Goal: Task Accomplishment & Management: Use online tool/utility

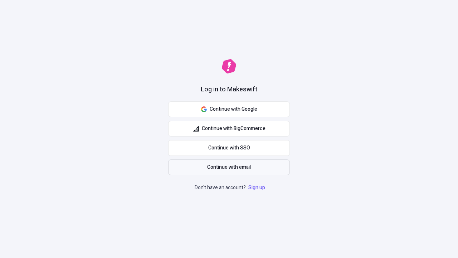
click at [229, 167] on span "Continue with email" at bounding box center [229, 167] width 44 height 8
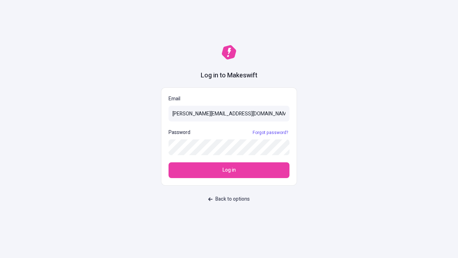
type input "[PERSON_NAME][EMAIL_ADDRESS][DOMAIN_NAME]"
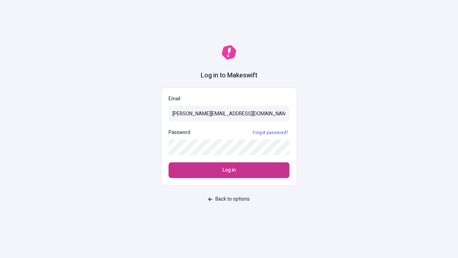
click at [229, 170] on span "Log in" at bounding box center [229, 170] width 13 height 8
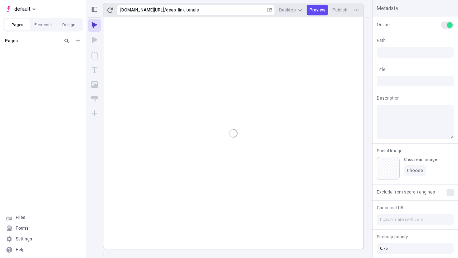
type input "/deep-link-tenuis"
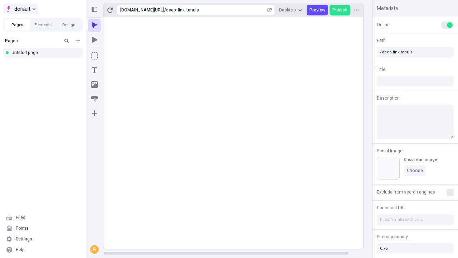
click at [20, 9] on span "default" at bounding box center [22, 9] width 16 height 9
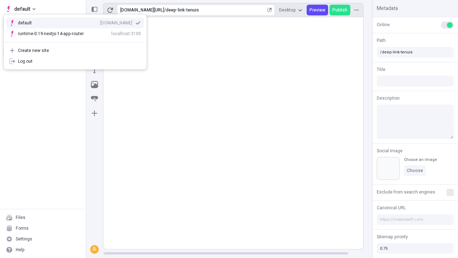
click at [100, 21] on div "qee9k4dy7d.staging.makeswift.site" at bounding box center [116, 23] width 32 height 6
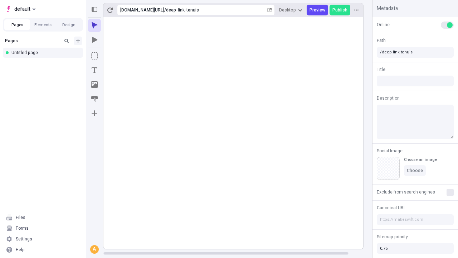
click at [78, 41] on icon "Add new" at bounding box center [78, 41] width 4 height 4
click at [45, 64] on div "Blank page" at bounding box center [45, 64] width 69 height 11
type input "/page"
click at [95, 56] on icon "Box" at bounding box center [94, 55] width 7 height 7
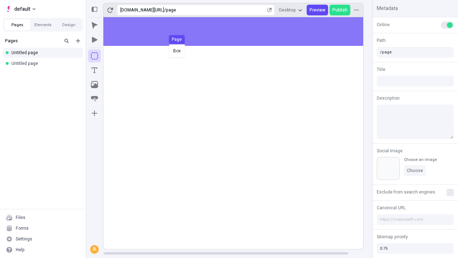
click at [241, 32] on div "Box Page" at bounding box center [229, 129] width 458 height 258
click at [95, 84] on icon "Image" at bounding box center [94, 84] width 7 height 7
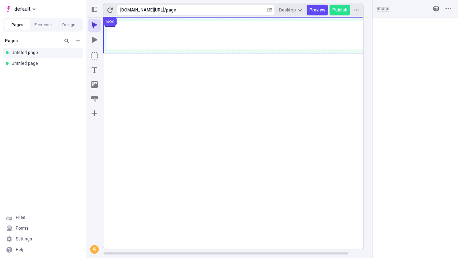
click at [95, 70] on icon "Text" at bounding box center [95, 70] width 6 height 6
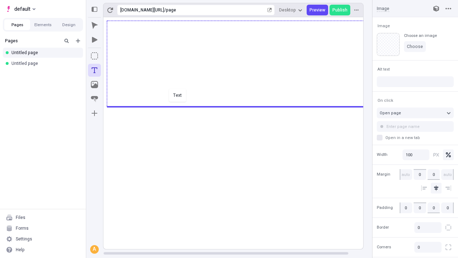
click at [241, 106] on div "Text" at bounding box center [229, 129] width 458 height 258
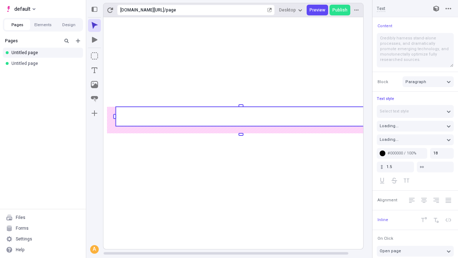
click at [241, 116] on rect at bounding box center [241, 116] width 251 height 19
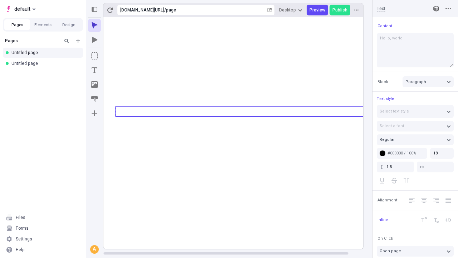
type textarea "Hello, world!"
click at [95, 84] on icon "Image" at bounding box center [94, 84] width 7 height 7
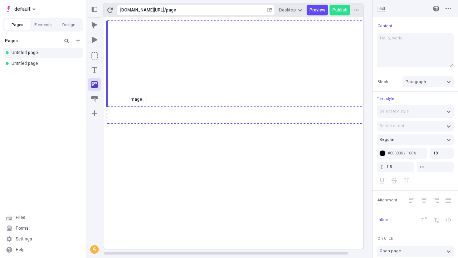
click at [241, 123] on div "Image" at bounding box center [229, 129] width 458 height 258
